Goal: Task Accomplishment & Management: Manage account settings

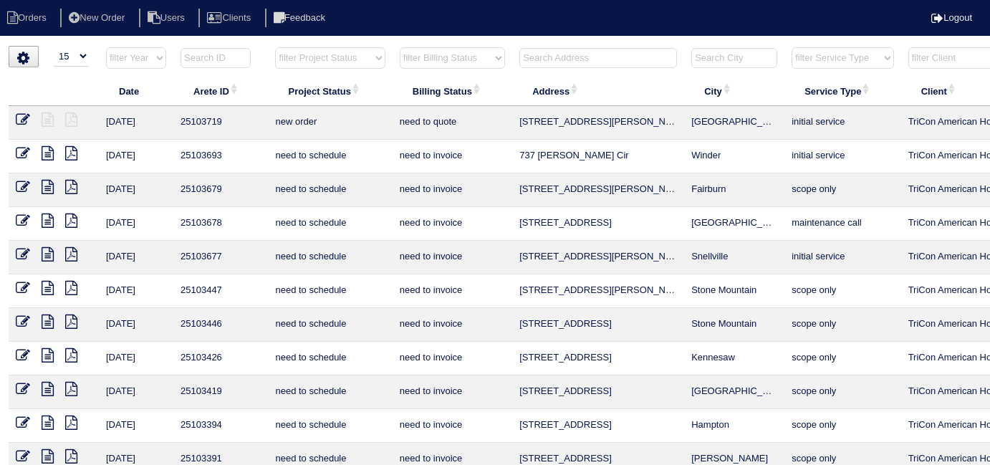
select select "15"
click at [525, 56] on input "text" at bounding box center [598, 58] width 158 height 20
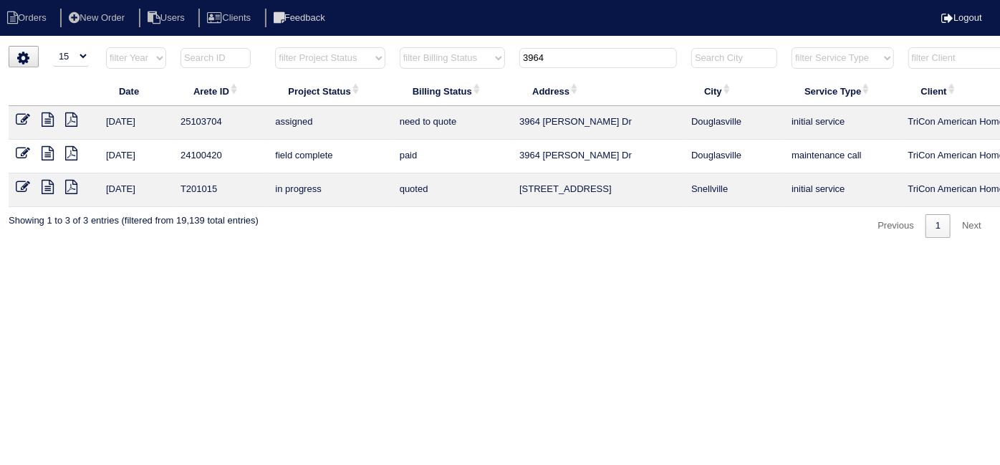
type input "3964"
click at [26, 117] on icon at bounding box center [23, 119] width 14 height 14
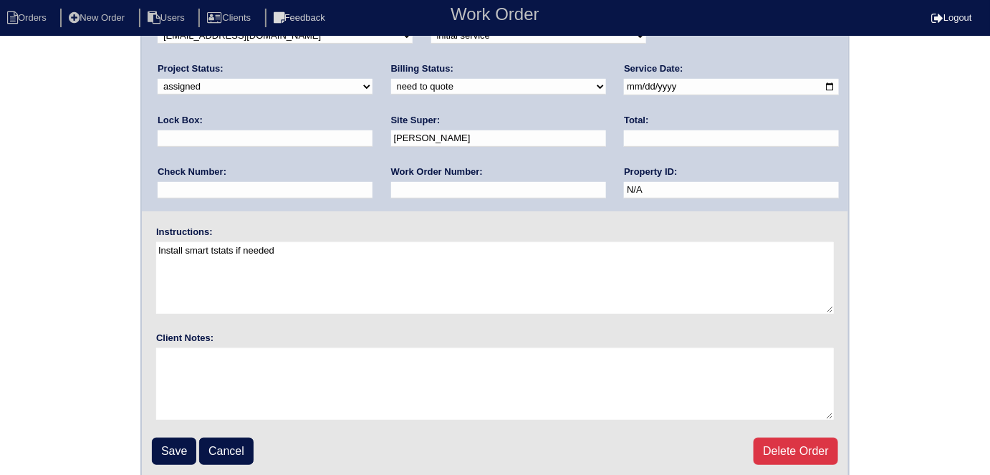
scroll to position [147, 0]
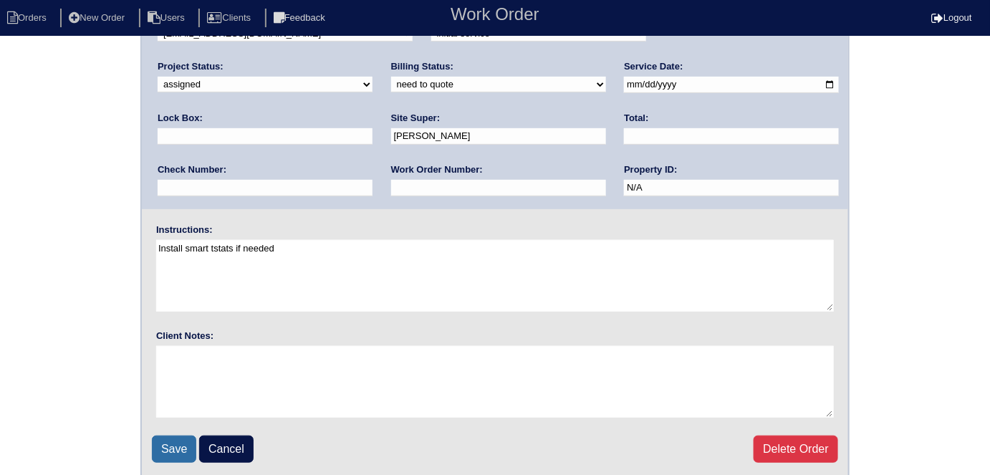
click at [172, 441] on input "Save" at bounding box center [174, 449] width 44 height 27
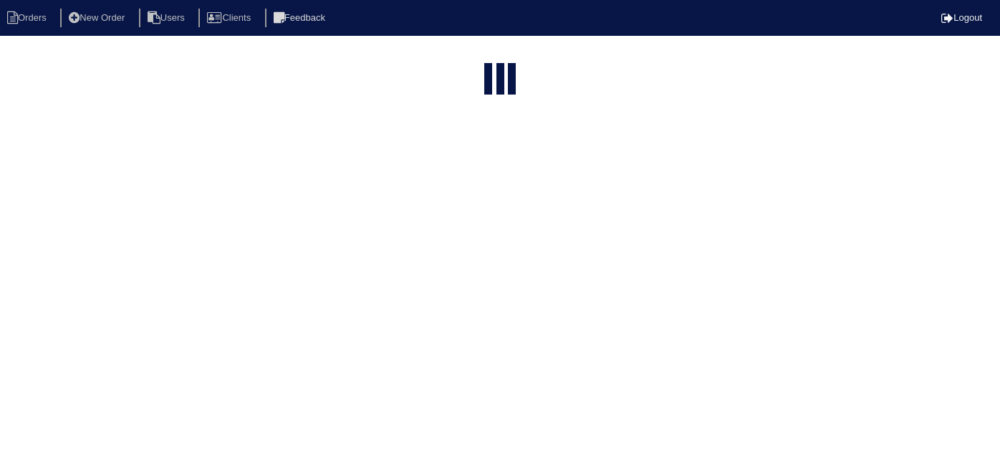
select select "15"
type input "3964"
